Goal: Task Accomplishment & Management: Complete application form

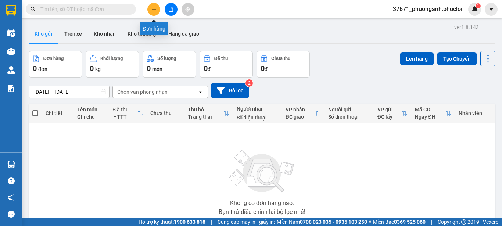
click at [154, 8] on icon "plus" at bounding box center [153, 9] width 5 height 5
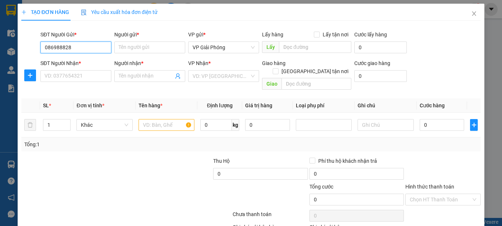
type input "0869888289"
click at [85, 63] on div "0869888289 - a khương" at bounding box center [74, 62] width 61 height 8
type input "a khương"
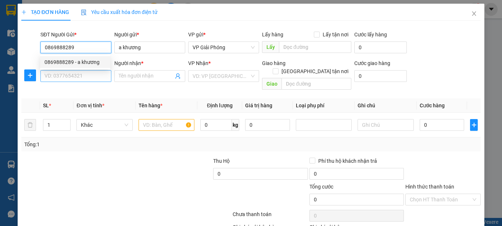
type input "0869888289"
click at [88, 79] on input "SĐT Người Nhận *" at bounding box center [75, 76] width 71 height 12
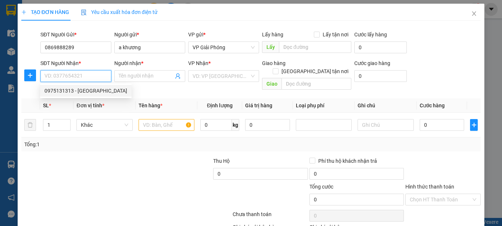
drag, startPoint x: 94, startPoint y: 88, endPoint x: 88, endPoint y: 94, distance: 8.1
click at [93, 88] on div "0975131313 - [GEOGRAPHIC_DATA]" at bounding box center [85, 91] width 83 height 8
type input "0975131313"
type input "DUNG SƠN"
checkbox input "true"
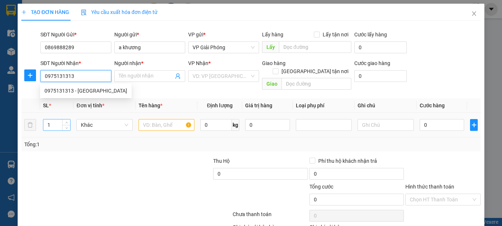
type input "138 nguễn đức cảnh tp vinh"
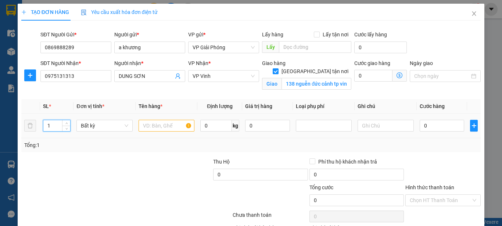
drag, startPoint x: 53, startPoint y: 122, endPoint x: 30, endPoint y: 123, distance: 22.8
click at [38, 128] on tr "1 Bất kỳ 0 kg 0 0" at bounding box center [250, 126] width 459 height 25
type input "21"
click at [89, 43] on input "0869888289" at bounding box center [75, 48] width 71 height 12
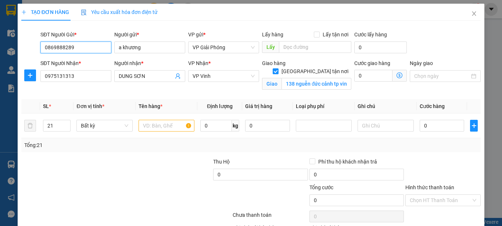
click at [89, 43] on input "0869888289" at bounding box center [75, 48] width 71 height 12
drag, startPoint x: 147, startPoint y: 125, endPoint x: 103, endPoint y: 57, distance: 80.9
click at [143, 111] on table "SL * Đơn vị tính * Tên hàng * Định lượng Giá trị hàng Loại phụ phí Ghi chú Cước…" at bounding box center [250, 118] width 459 height 39
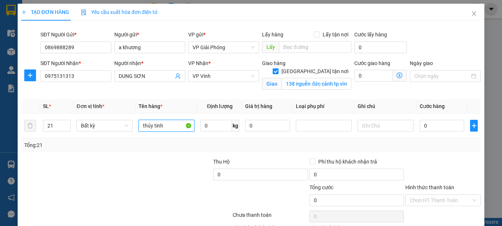
type input "thủy tinh"
click at [443, 126] on input "0" at bounding box center [442, 126] width 45 height 12
type input "6"
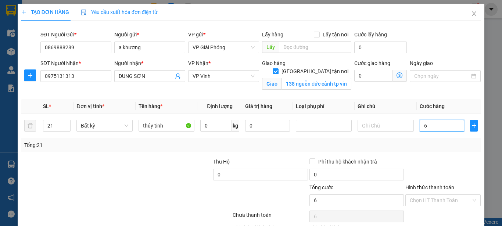
type input "63"
type input "630"
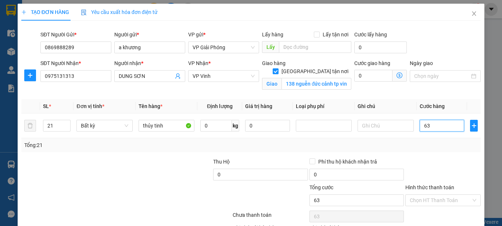
type input "630"
type input "6.300"
type input "63.000"
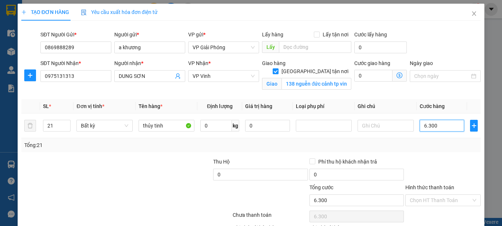
type input "63.000"
type input "630.000"
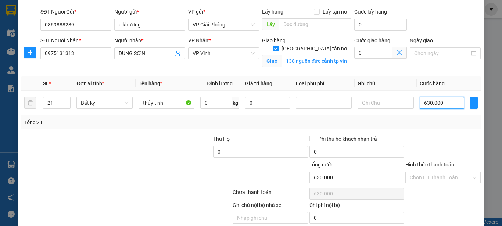
scroll to position [52, 0]
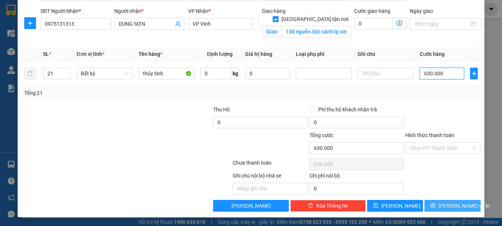
type input "630.000"
click at [453, 205] on span "[PERSON_NAME] và In" at bounding box center [463, 206] width 51 height 8
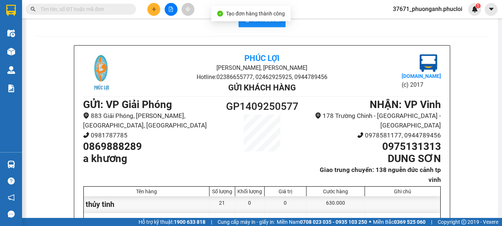
scroll to position [6, 0]
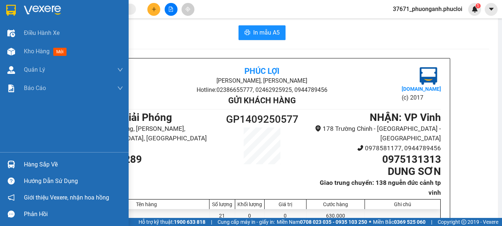
drag, startPoint x: 15, startPoint y: 48, endPoint x: 46, endPoint y: 167, distance: 123.2
click at [14, 47] on div at bounding box center [11, 51] width 13 height 13
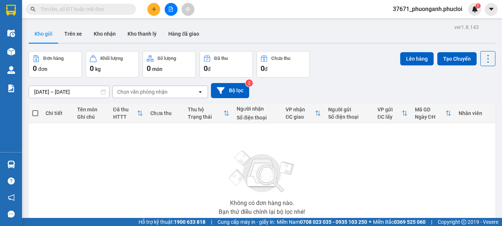
click at [115, 7] on input "text" at bounding box center [83, 9] width 87 height 8
paste input "0869888289"
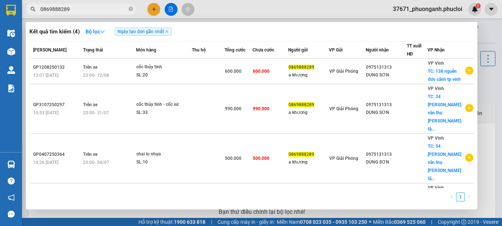
type input "0869888289"
